Goal: Check status: Check status

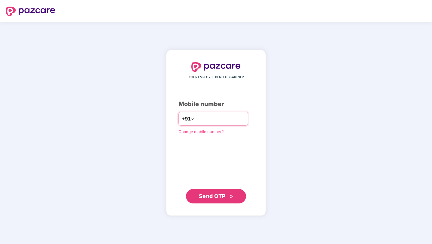
click at [217, 118] on input "number" at bounding box center [220, 119] width 49 height 10
type input "**********"
click at [213, 195] on span "Send OTP" at bounding box center [212, 196] width 27 height 6
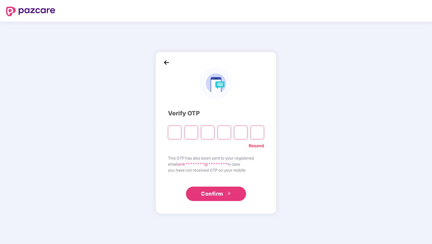
type input "*"
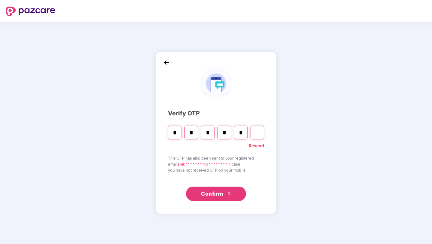
type input "*"
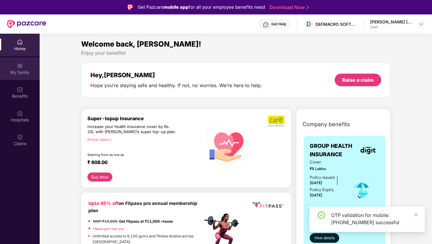
click at [20, 64] on img at bounding box center [20, 66] width 6 height 6
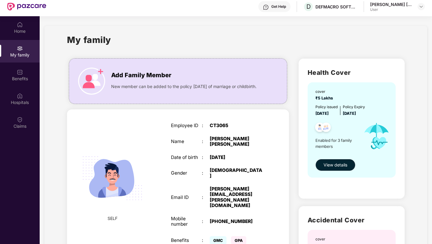
scroll to position [16, 0]
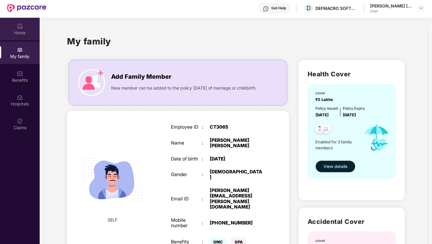
click at [18, 30] on div "Home" at bounding box center [20, 33] width 40 height 6
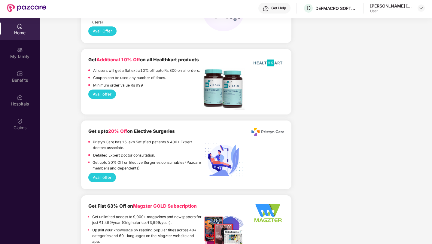
scroll to position [585, 0]
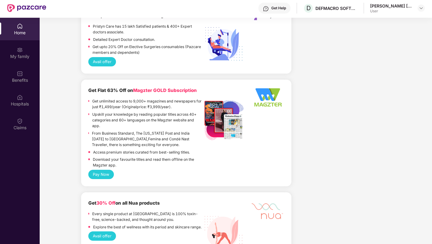
click at [425, 11] on header "Get Help D DEFMACRO SOFTWARE PRIVATE LIMITED [PERSON_NAME] [PERSON_NAME] User" at bounding box center [216, 7] width 432 height 19
click at [419, 9] on img at bounding box center [421, 8] width 5 height 5
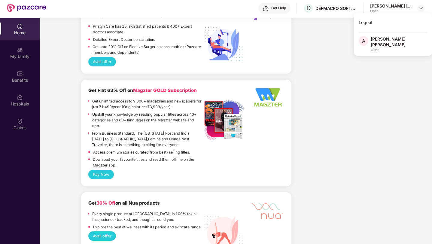
click at [384, 47] on div "User" at bounding box center [399, 49] width 57 height 5
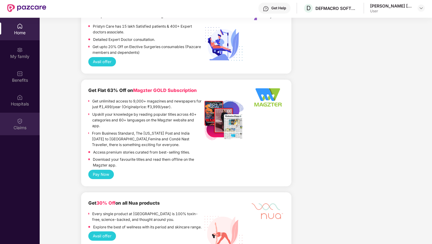
click at [21, 124] on img at bounding box center [20, 121] width 6 height 6
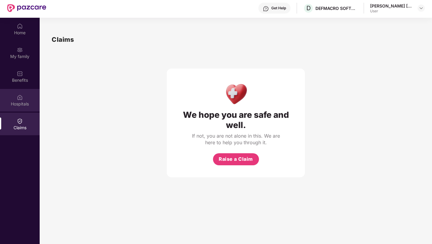
click at [25, 98] on div "Hospitals" at bounding box center [20, 100] width 40 height 23
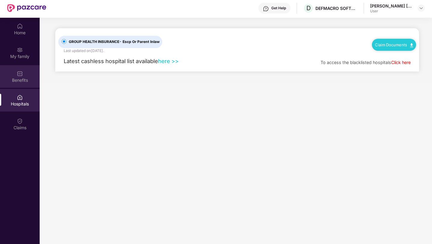
click at [20, 74] on img at bounding box center [20, 74] width 6 height 6
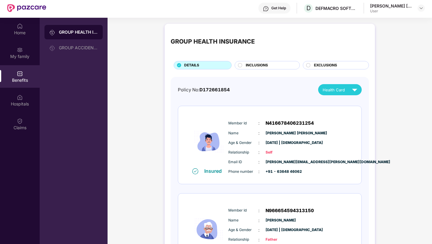
click at [208, 85] on div "Policy No: D172661854 Health Card" at bounding box center [270, 89] width 184 height 11
click at [208, 87] on span "D172661854" at bounding box center [215, 90] width 30 height 6
copy span "D172661854"
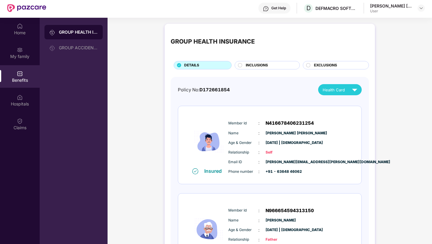
click at [271, 63] on div "INCLUSIONS" at bounding box center [270, 66] width 54 height 7
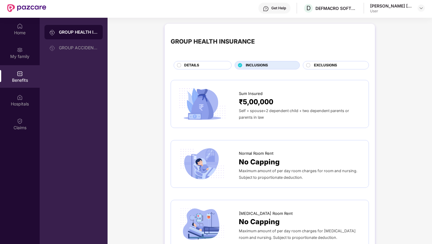
click at [319, 64] on span "EXCLUSIONS" at bounding box center [325, 66] width 23 height 6
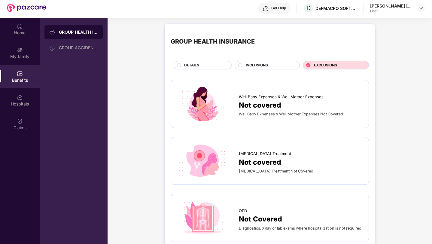
click at [218, 68] on div "DETAILS" at bounding box center [204, 66] width 47 height 7
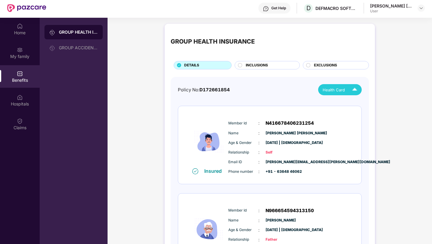
click at [347, 89] on div "Health Card" at bounding box center [341, 89] width 37 height 11
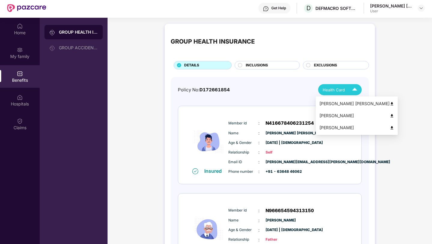
click at [345, 104] on div "[PERSON_NAME] [PERSON_NAME]" at bounding box center [357, 103] width 75 height 7
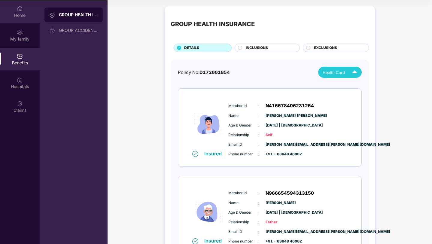
click at [17, 13] on div "Home" at bounding box center [20, 15] width 40 height 6
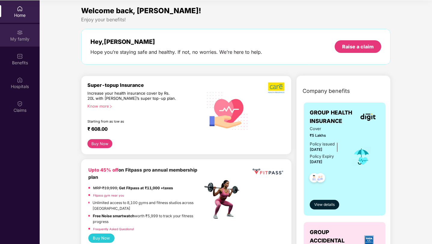
click at [28, 42] on div "My family" at bounding box center [20, 39] width 40 height 6
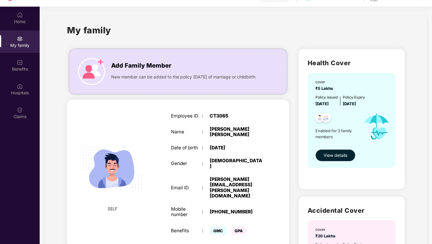
scroll to position [27, 0]
click at [355, 163] on div "cover ₹5 Lakhs Policy issued [DATE] Policy Expiry [DATE] Enabled for 3 family m…" at bounding box center [352, 120] width 88 height 95
click at [347, 160] on button "View details" at bounding box center [336, 156] width 40 height 12
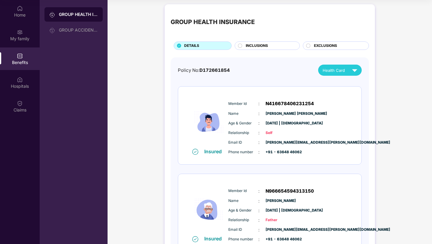
scroll to position [0, 0]
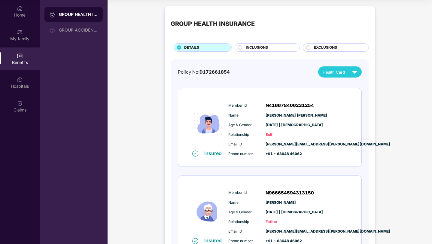
click at [217, 72] on span "D172661854" at bounding box center [215, 72] width 30 height 6
copy span "D172661854"
